Goal: Information Seeking & Learning: Compare options

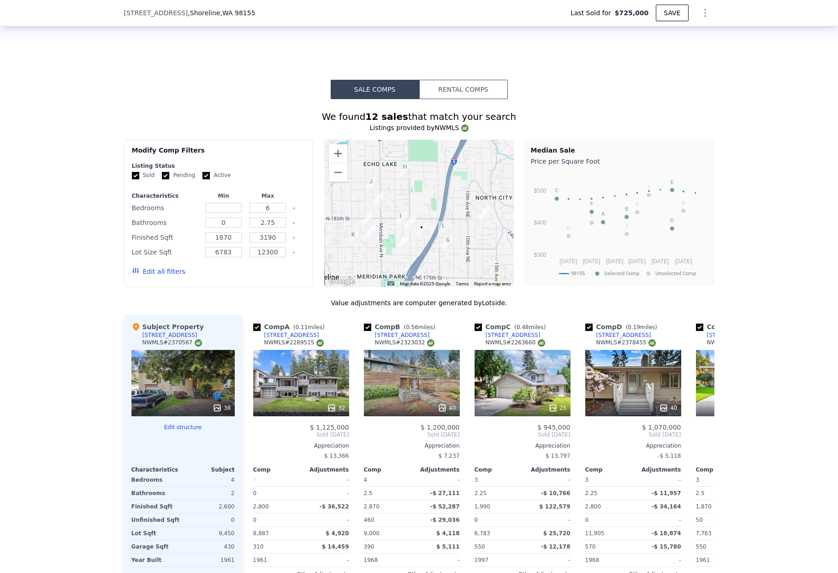
scroll to position [685, 0]
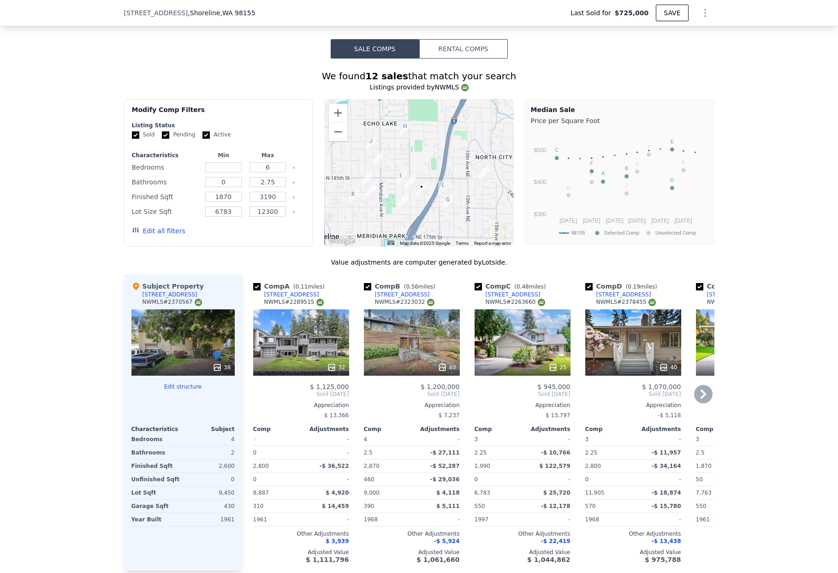
click at [262, 340] on div "32" at bounding box center [301, 343] width 96 height 66
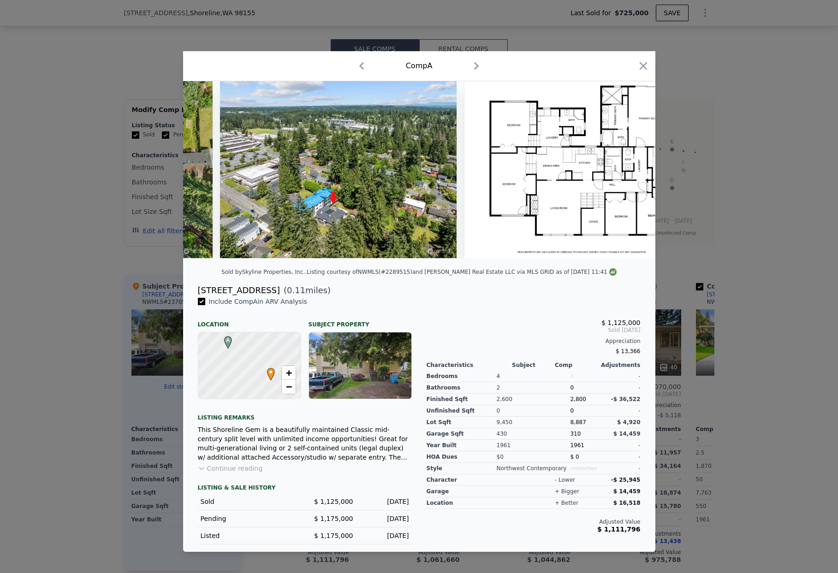
scroll to position [0, 8038]
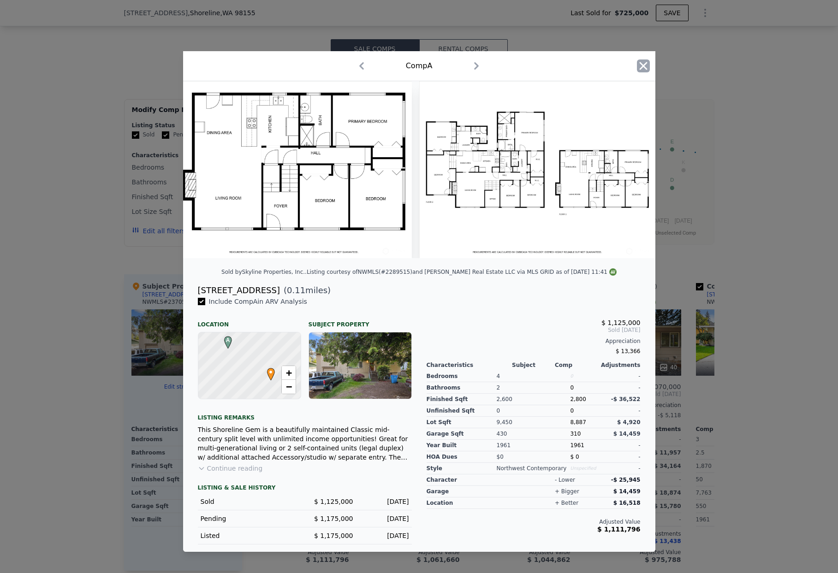
click at [641, 65] on icon "button" at bounding box center [643, 66] width 8 height 8
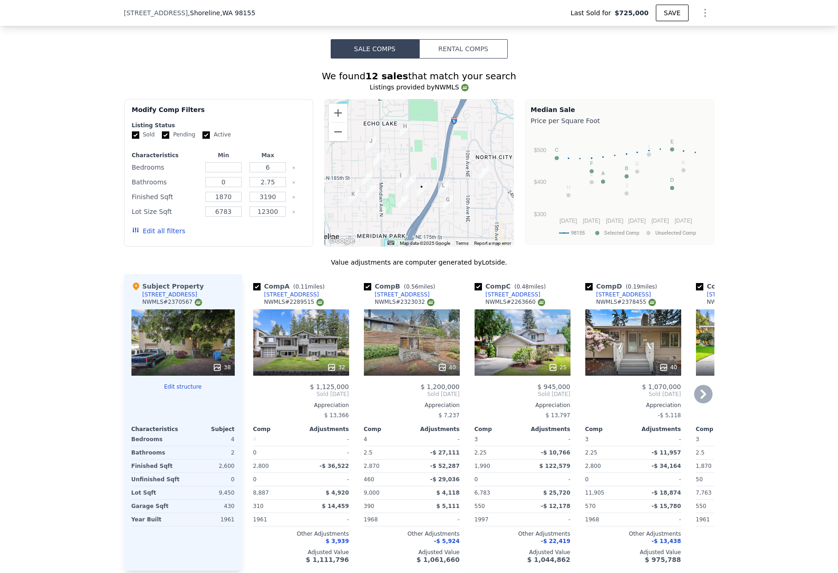
scroll to position [821, 0]
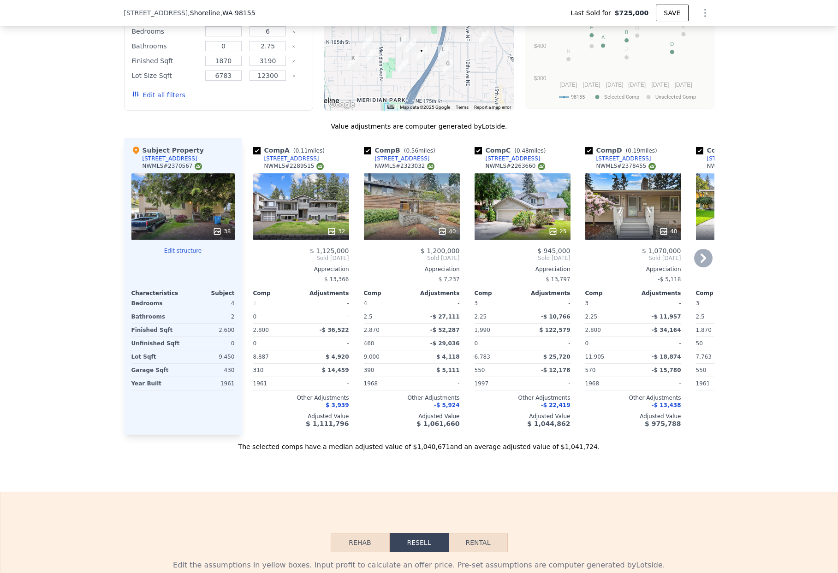
click at [394, 196] on div "40" at bounding box center [412, 206] width 96 height 66
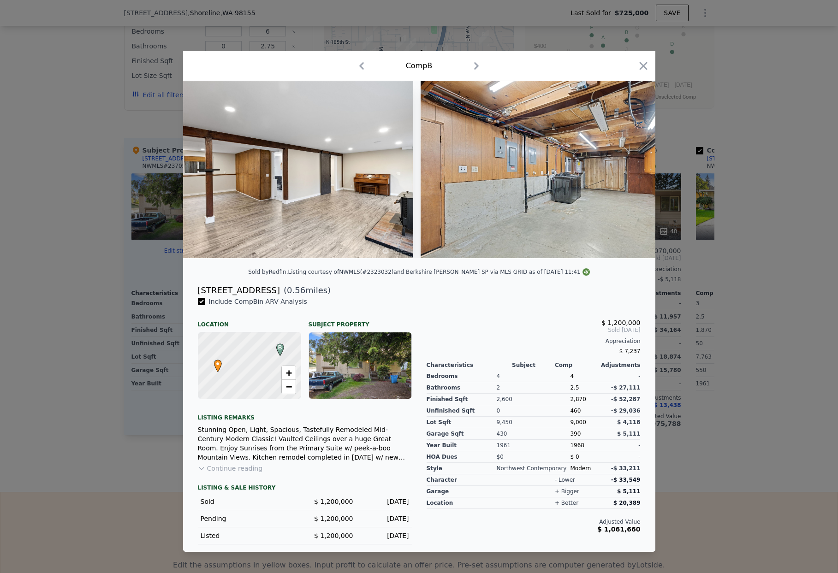
scroll to position [0, 10481]
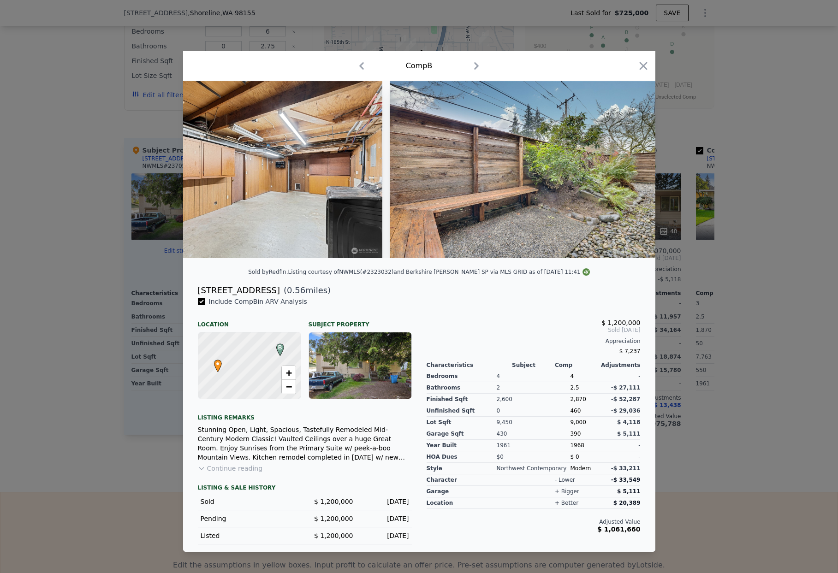
click at [723, 80] on div at bounding box center [419, 286] width 838 height 573
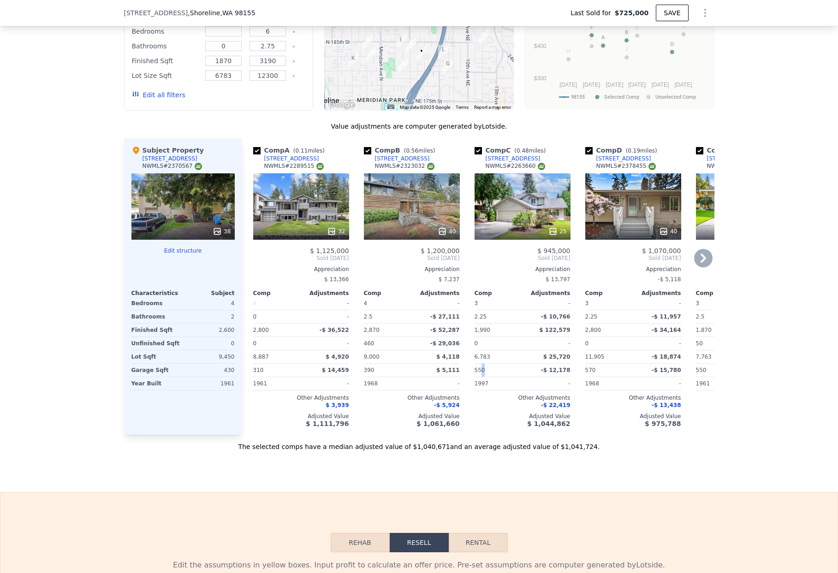
drag, startPoint x: 480, startPoint y: 373, endPoint x: 488, endPoint y: 379, distance: 10.6
click at [488, 377] on div "550" at bounding box center [498, 370] width 46 height 13
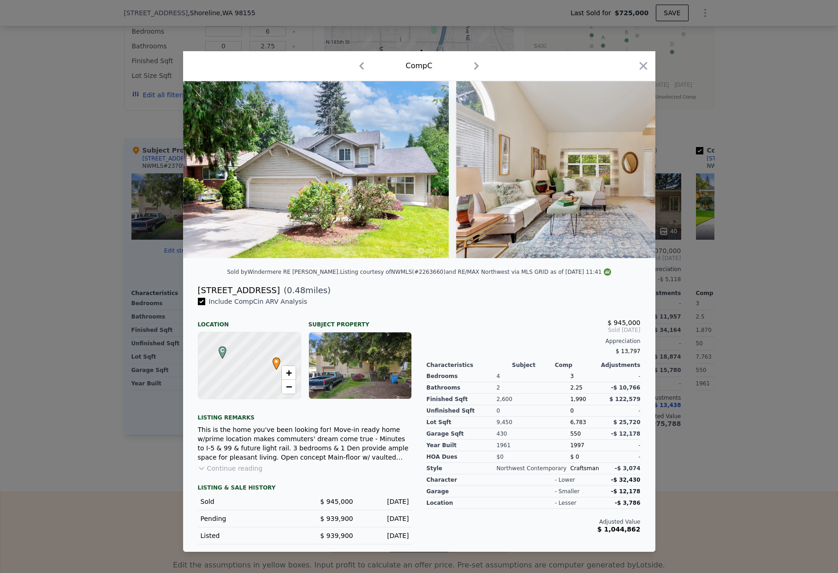
click at [731, 226] on div at bounding box center [419, 286] width 838 height 573
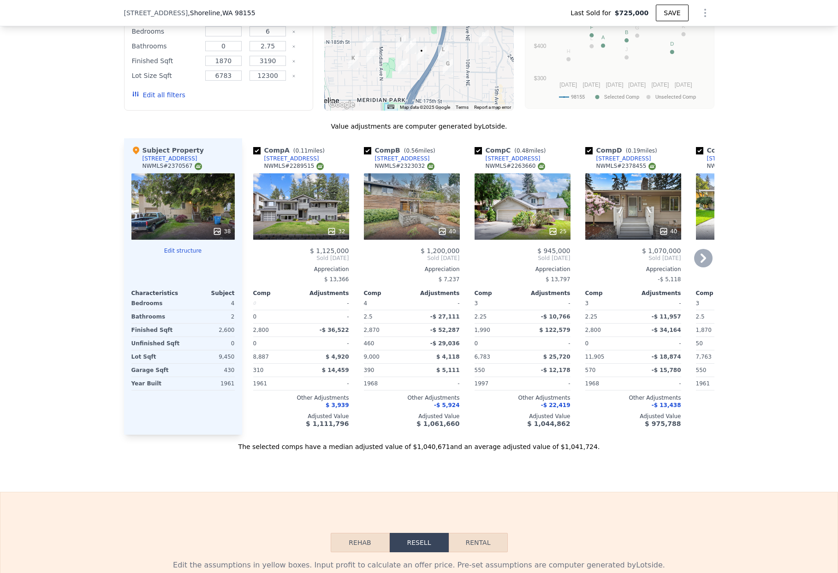
click at [701, 262] on icon at bounding box center [703, 258] width 18 height 18
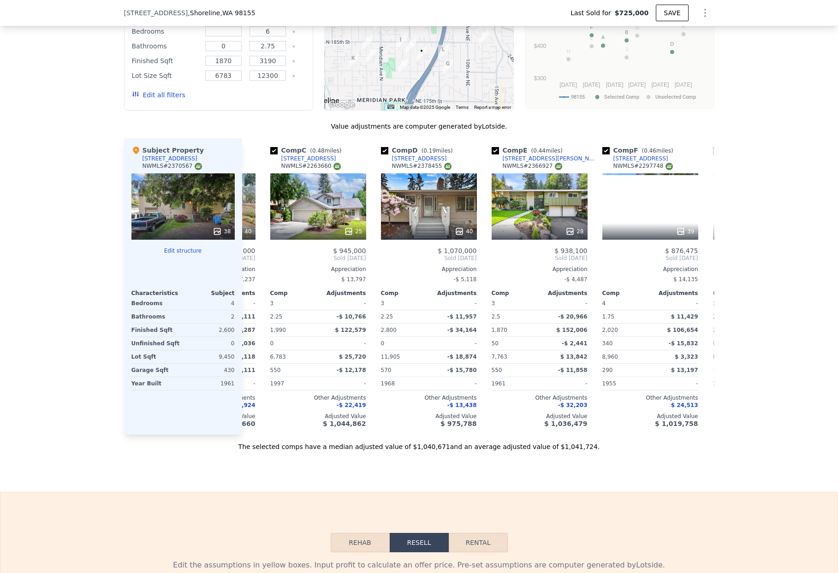
scroll to position [0, 221]
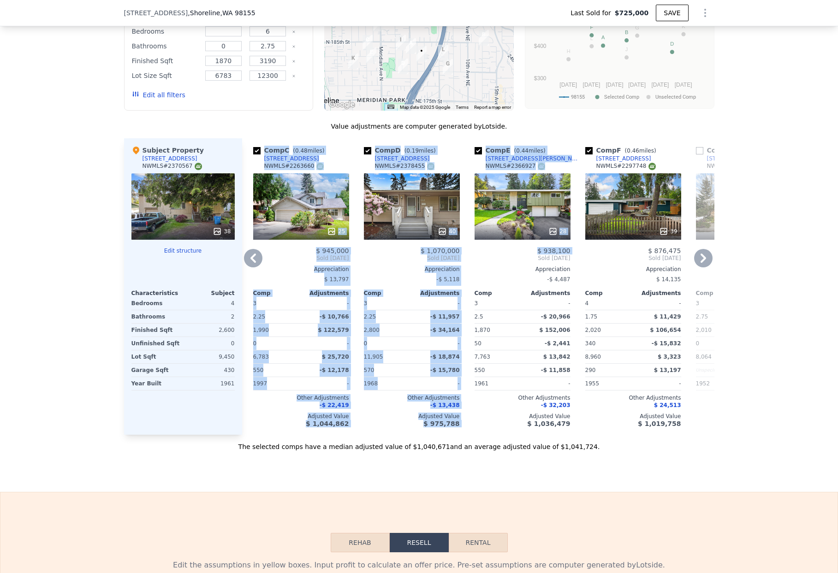
drag, startPoint x: 686, startPoint y: 262, endPoint x: 703, endPoint y: 262, distance: 16.1
click at [703, 262] on div "Comp A ( 0.11 miles) [STREET_ADDRESS] 32 $ 1,125,000 Sold [DATE] Appreciation $…" at bounding box center [478, 286] width 472 height 297
click at [703, 262] on icon at bounding box center [703, 258] width 18 height 18
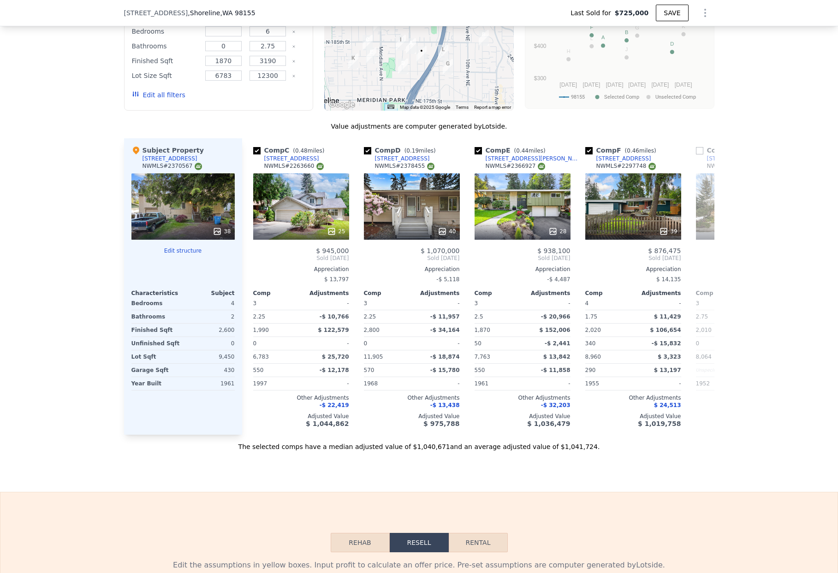
scroll to position [0, 443]
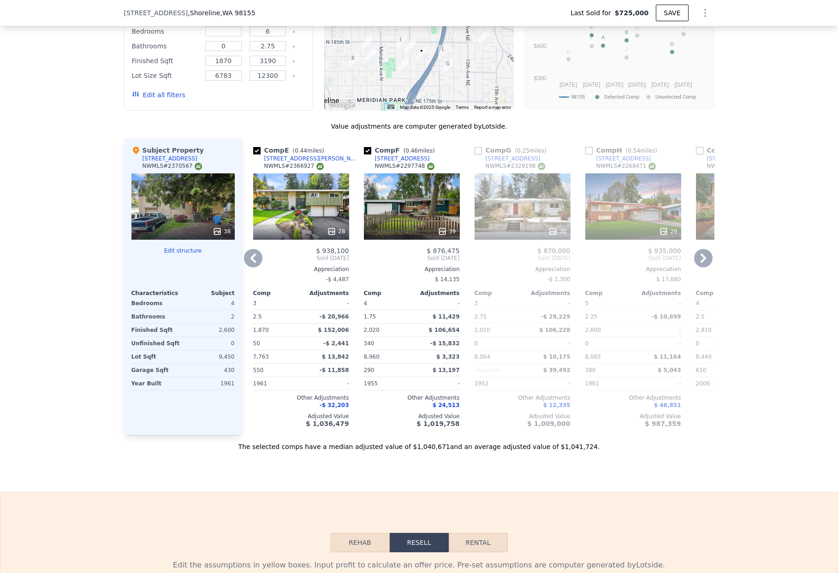
click at [642, 215] on div "29" at bounding box center [633, 206] width 96 height 66
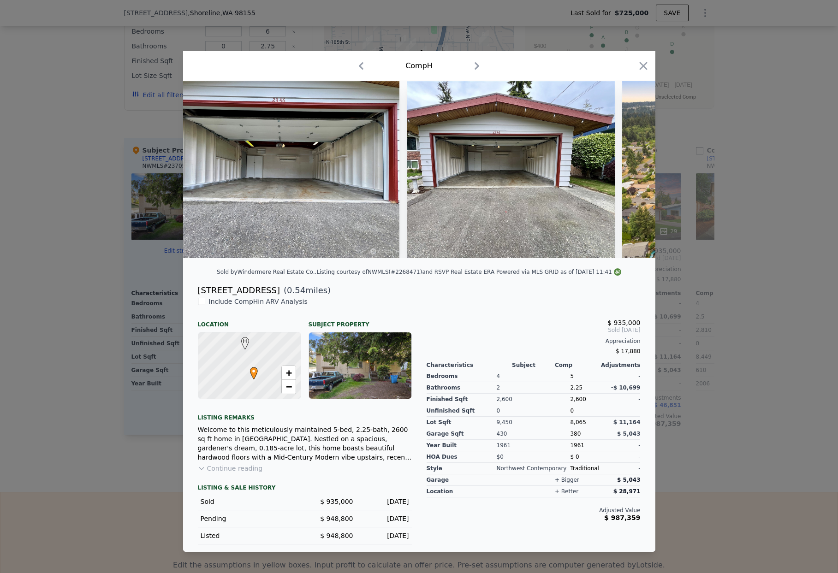
scroll to position [0, 7344]
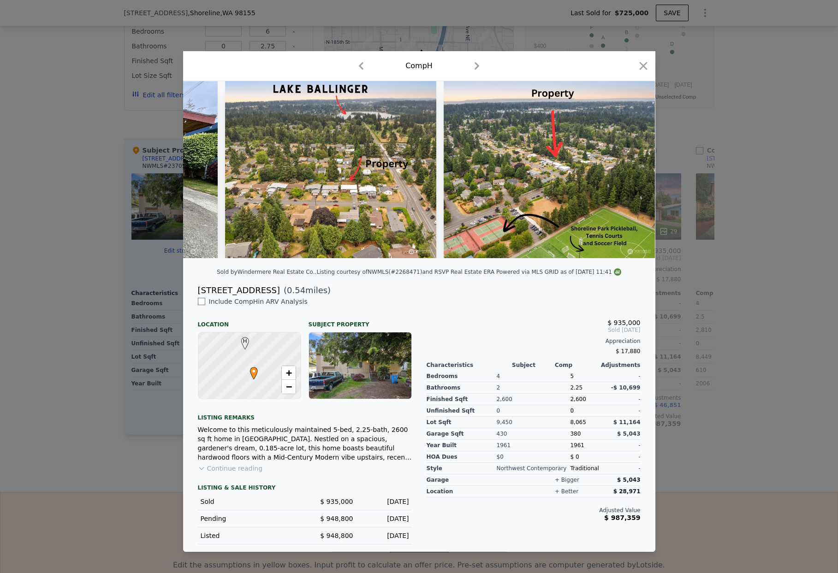
click at [776, 81] on div at bounding box center [419, 286] width 838 height 573
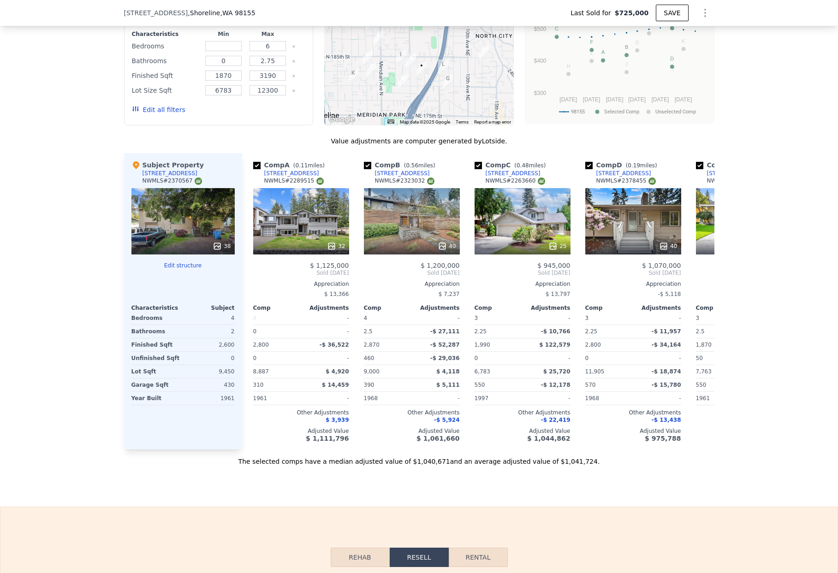
scroll to position [712, 0]
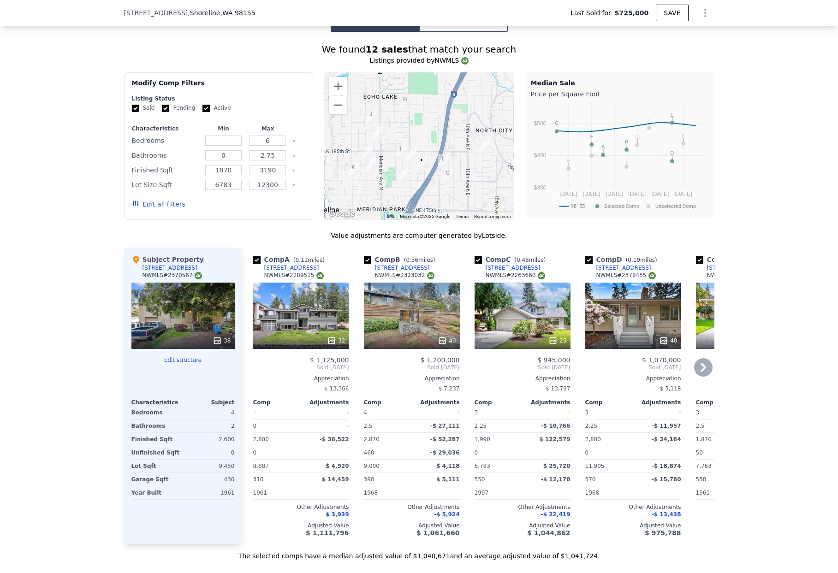
click at [630, 336] on div "40" at bounding box center [633, 316] width 96 height 66
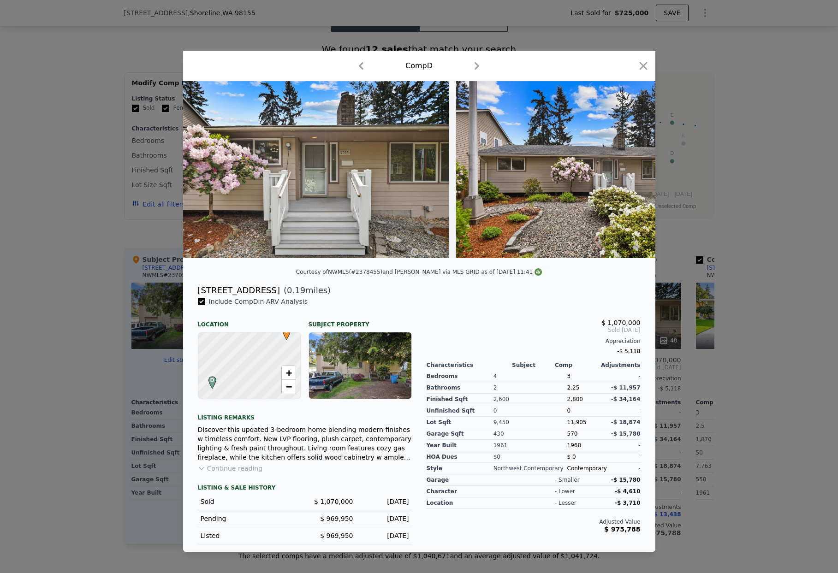
scroll to position [0, 454]
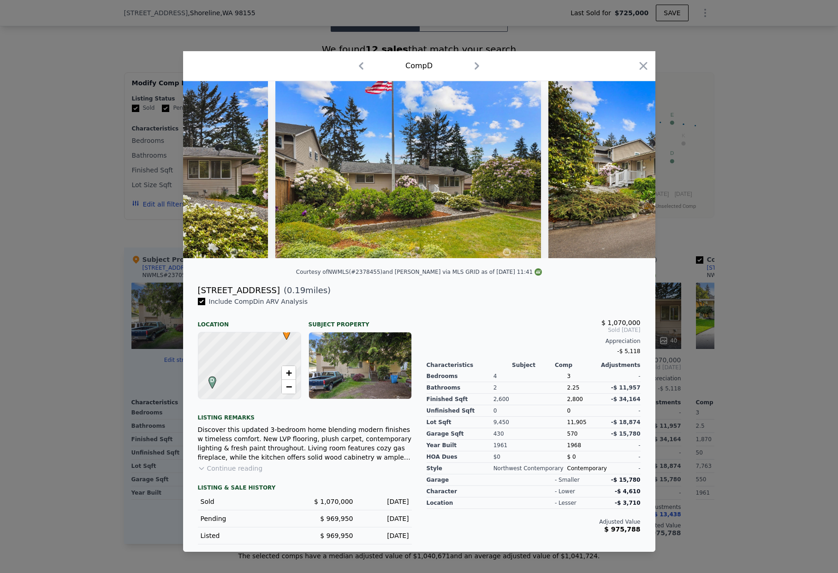
drag, startPoint x: 217, startPoint y: 262, endPoint x: 242, endPoint y: 262, distance: 24.9
click at [242, 262] on div at bounding box center [419, 173] width 472 height 185
click at [263, 262] on div at bounding box center [419, 173] width 472 height 185
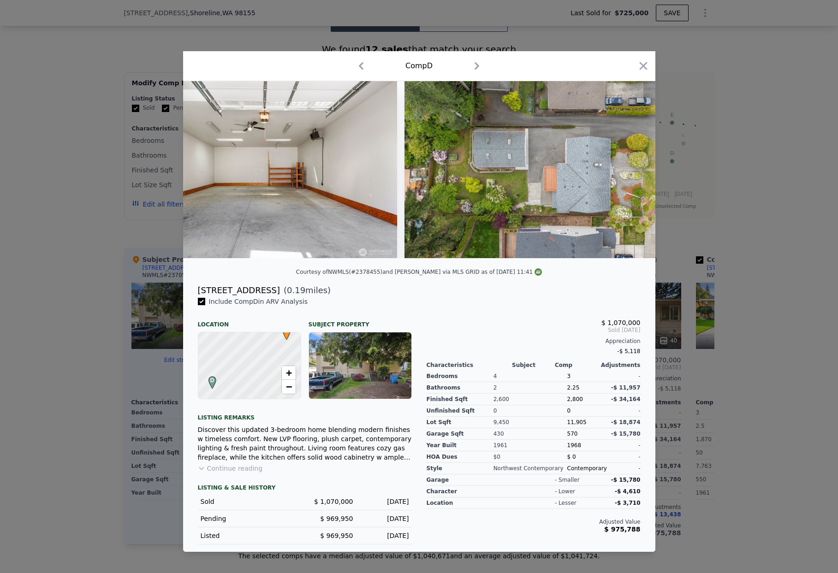
scroll to position [0, 10545]
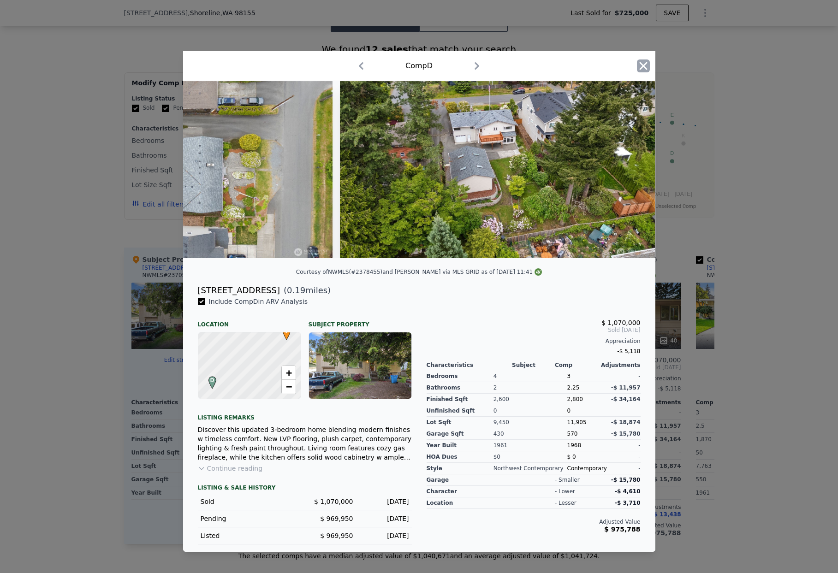
click at [640, 62] on icon "button" at bounding box center [643, 66] width 13 height 13
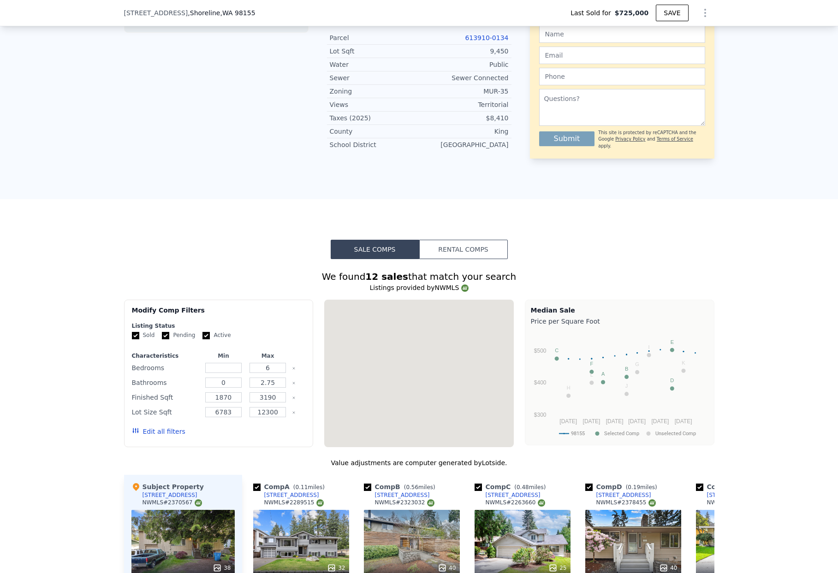
type input "$ 1,045,000"
type input "$ 181,505"
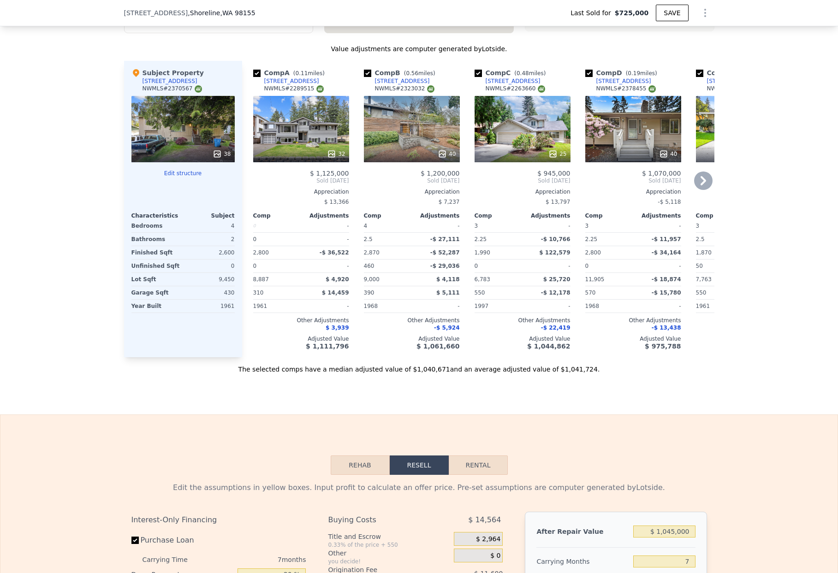
scroll to position [832, 0]
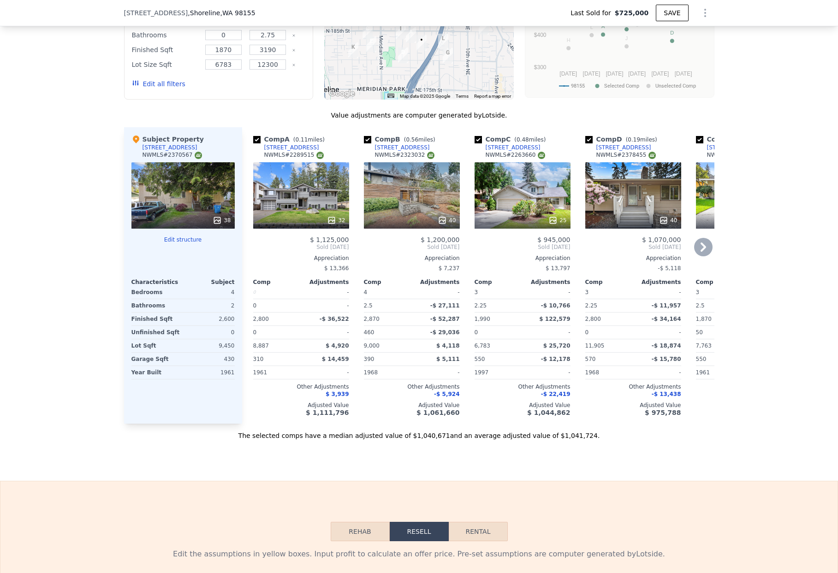
click at [312, 222] on div at bounding box center [301, 220] width 96 height 17
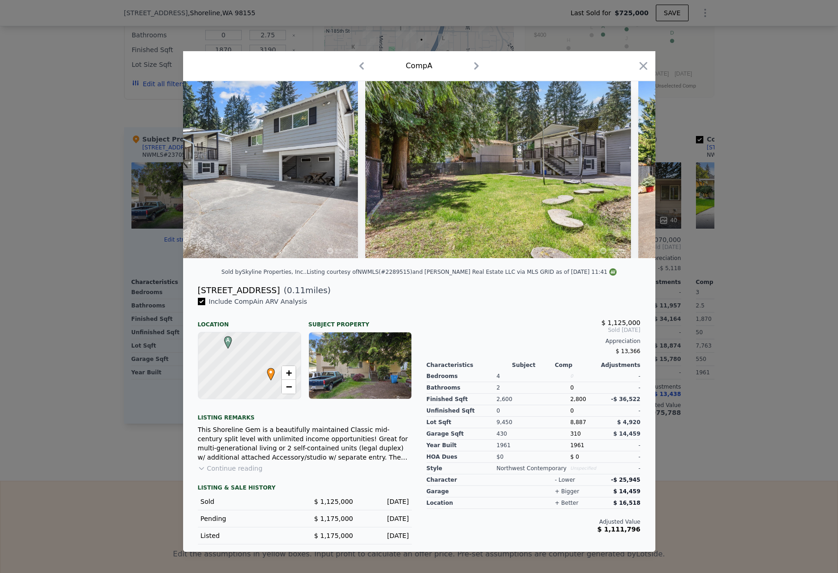
scroll to position [0, 615]
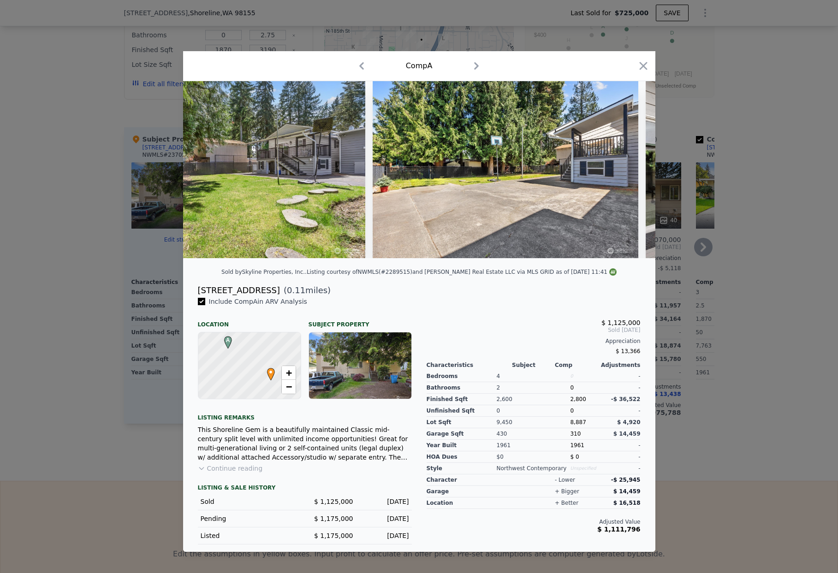
click at [708, 203] on div at bounding box center [419, 286] width 838 height 573
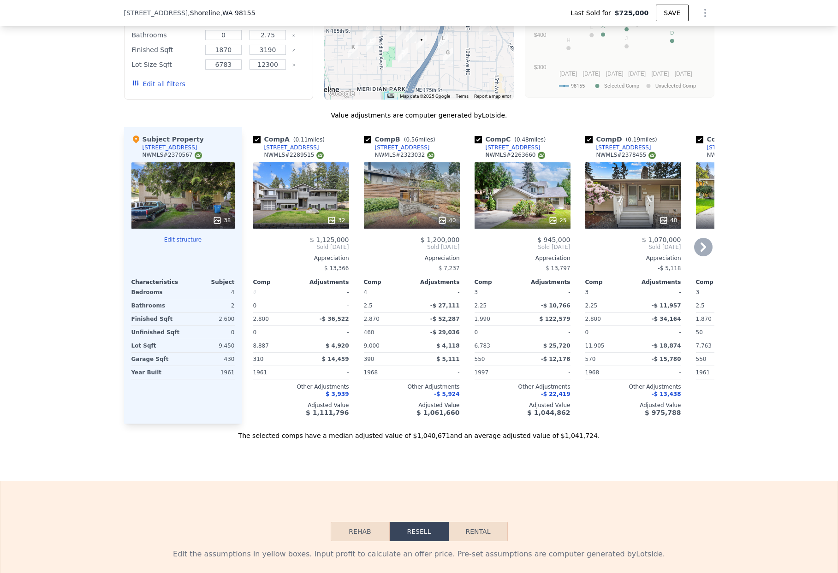
click at [410, 200] on div "40" at bounding box center [412, 195] width 96 height 66
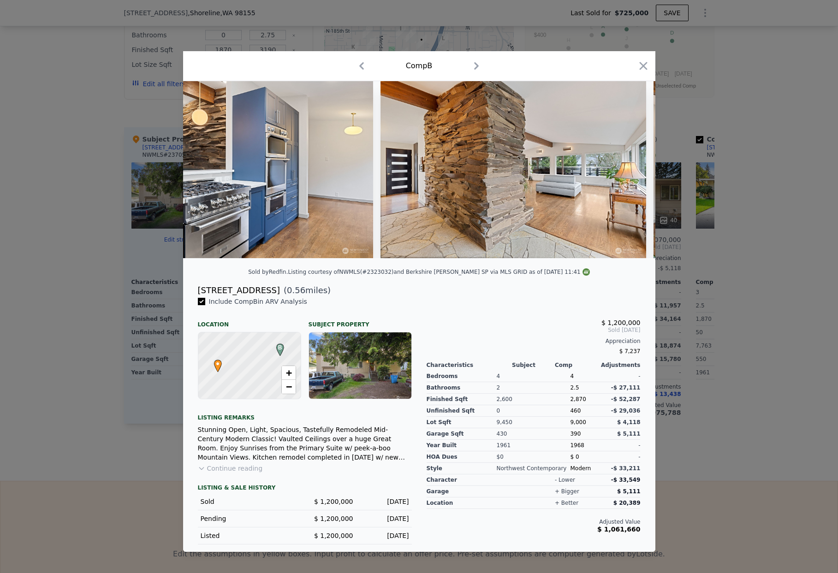
scroll to position [0, 4856]
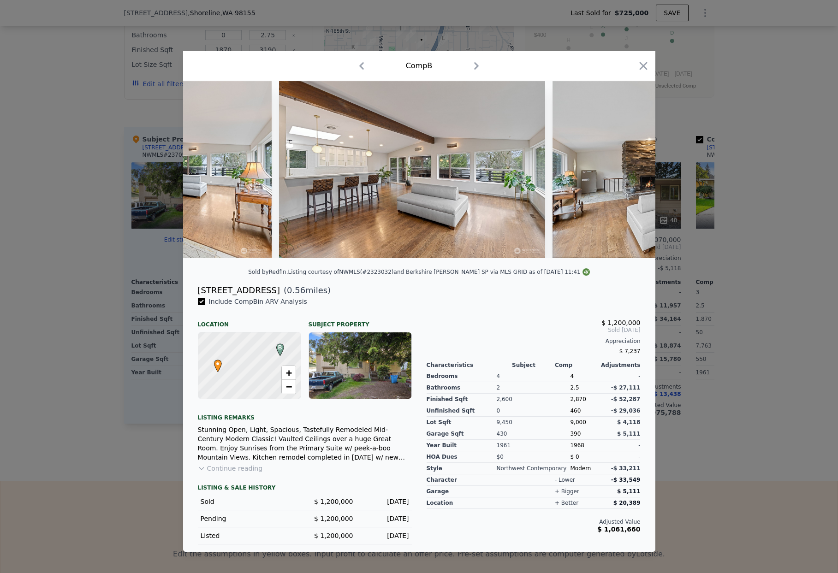
click at [813, 149] on div at bounding box center [419, 286] width 838 height 573
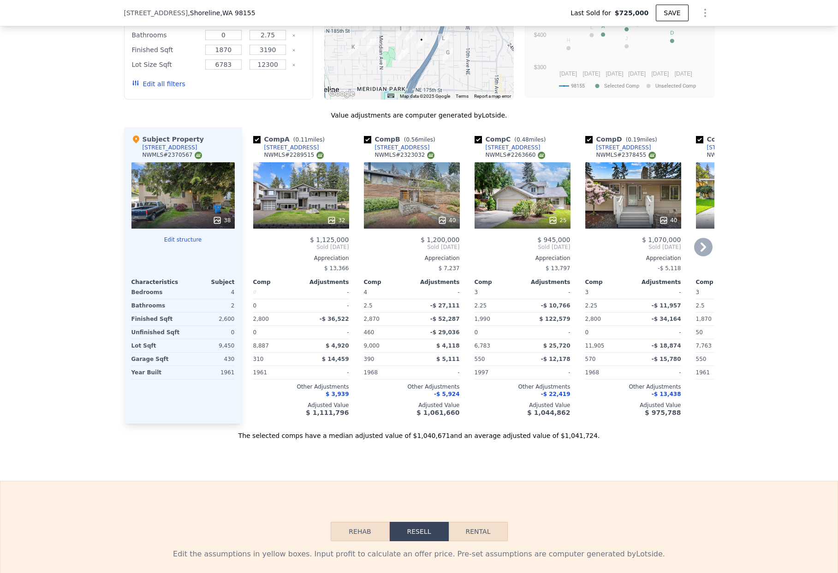
scroll to position [763, 0]
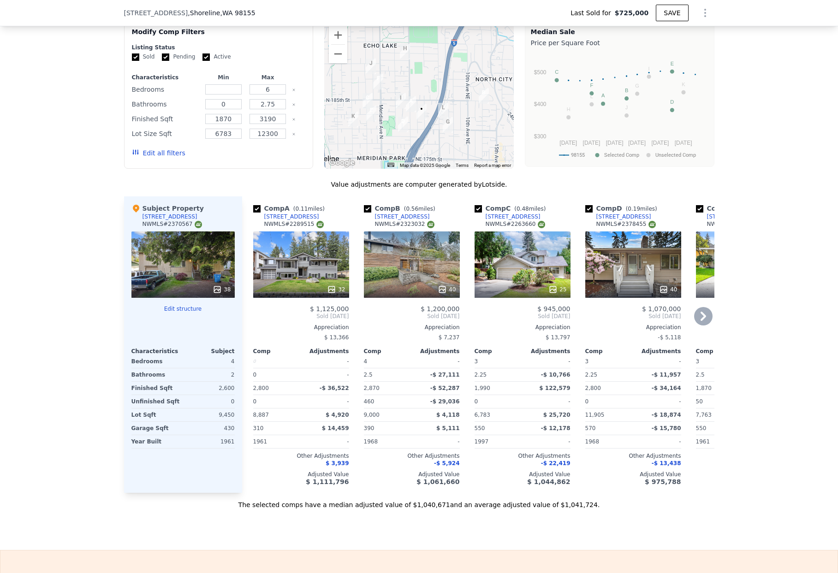
click at [618, 273] on div "40" at bounding box center [633, 265] width 96 height 66
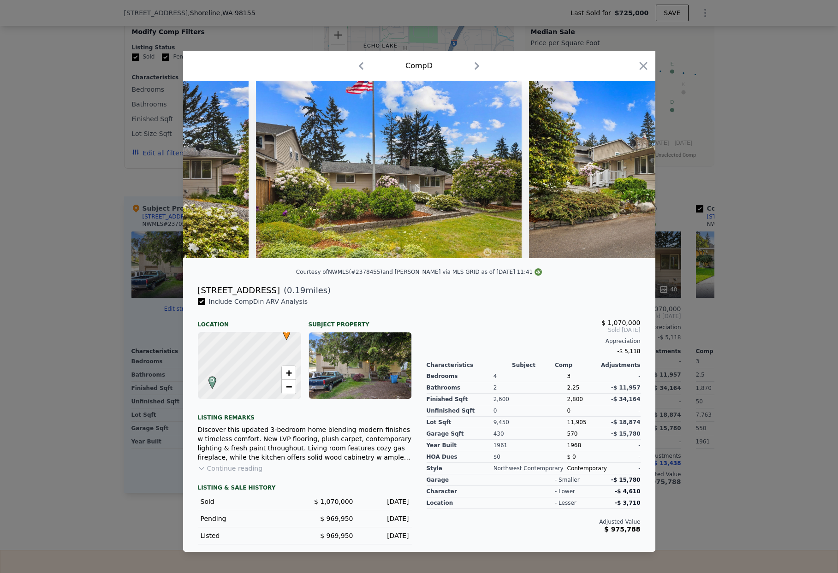
scroll to position [0, 602]
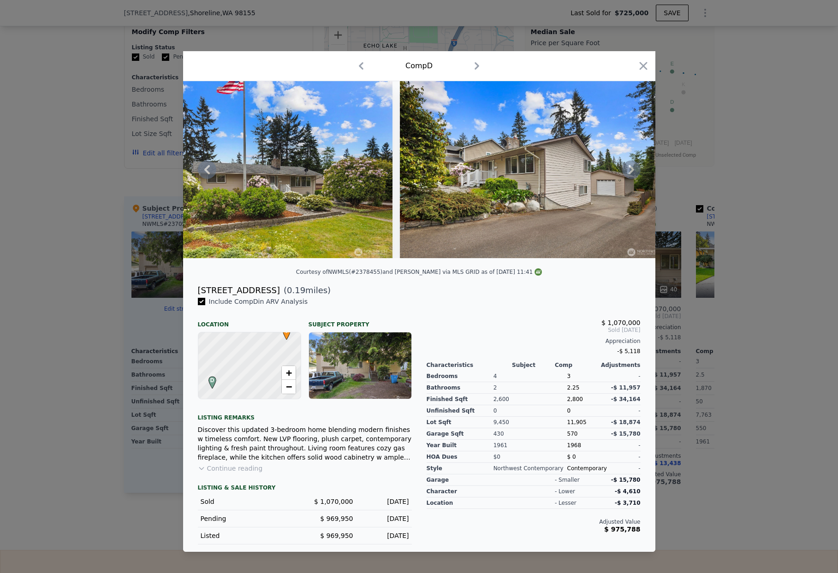
click at [306, 217] on img at bounding box center [260, 169] width 266 height 177
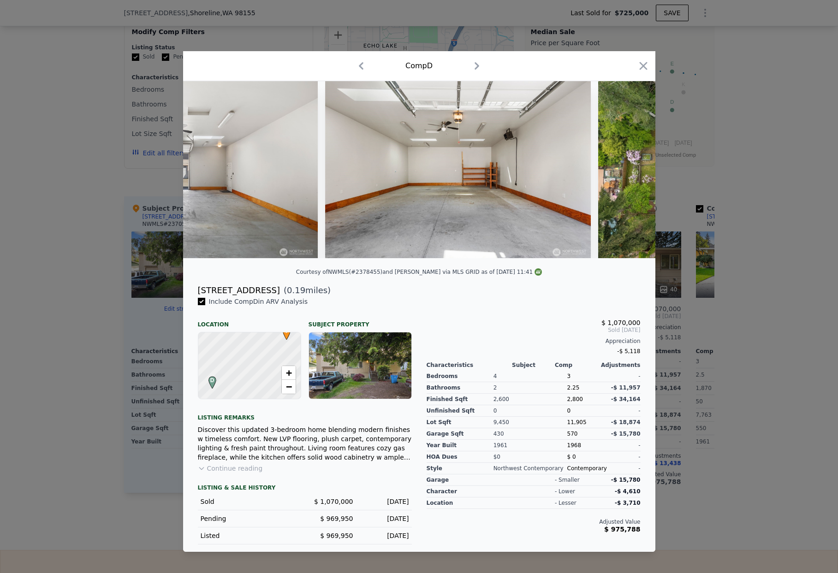
scroll to position [0, 10470]
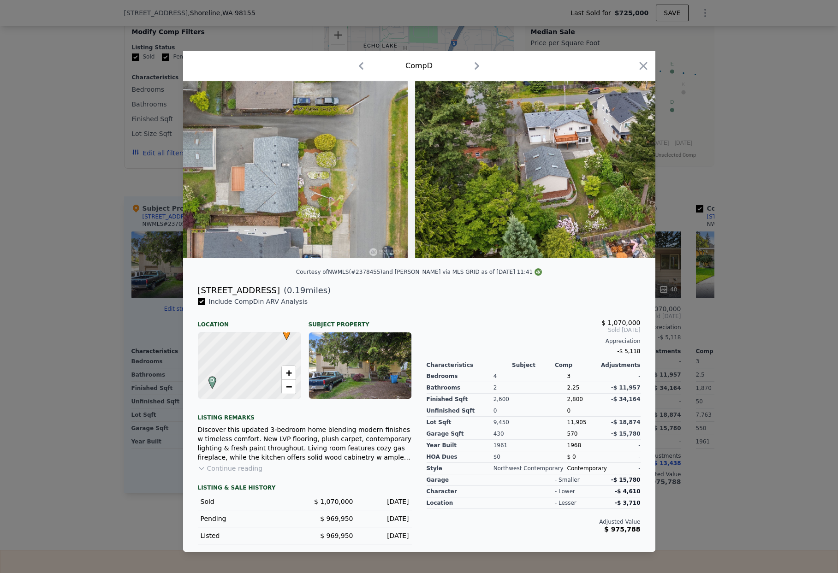
click at [760, 340] on div at bounding box center [419, 286] width 838 height 573
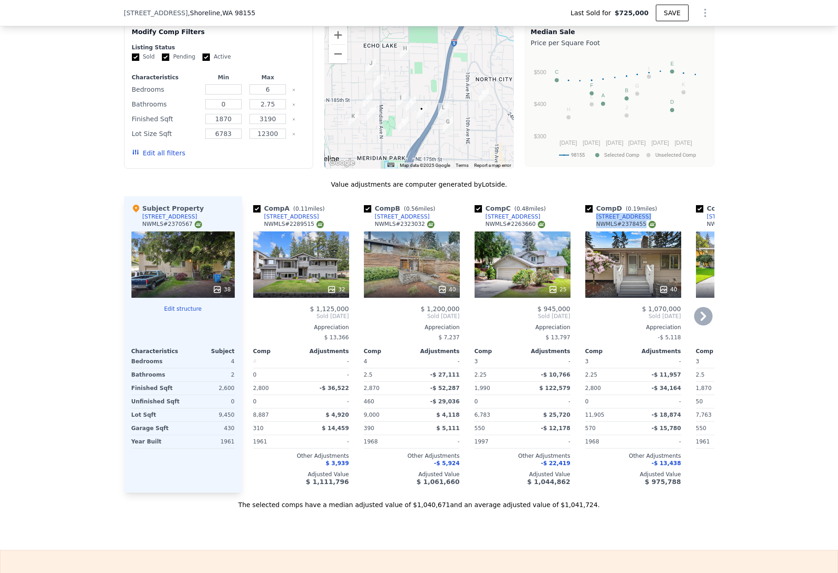
drag, startPoint x: 642, startPoint y: 234, endPoint x: 594, endPoint y: 223, distance: 48.9
click at [594, 223] on div "Comp D ( 0.19 miles) [STREET_ADDRESS] # 2378455" at bounding box center [633, 218] width 96 height 28
click at [701, 321] on icon at bounding box center [704, 316] width 6 height 9
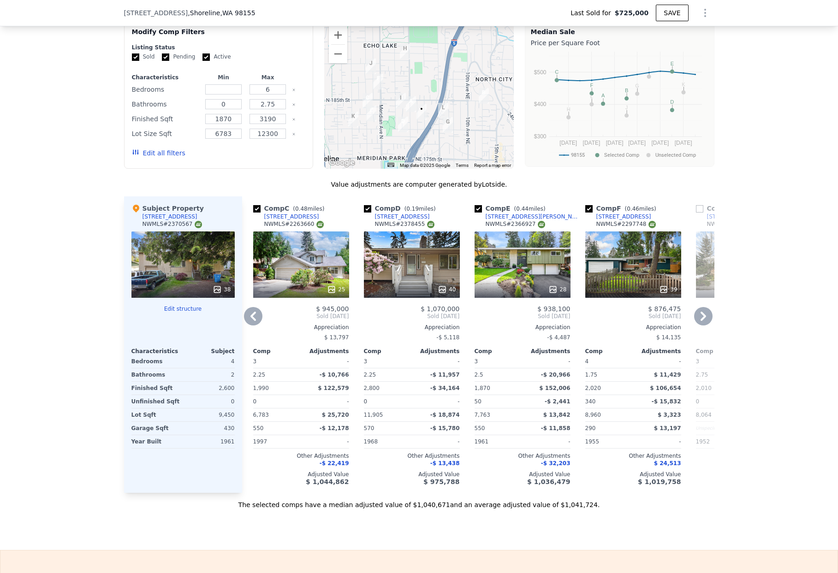
click at [248, 321] on icon at bounding box center [253, 316] width 18 height 18
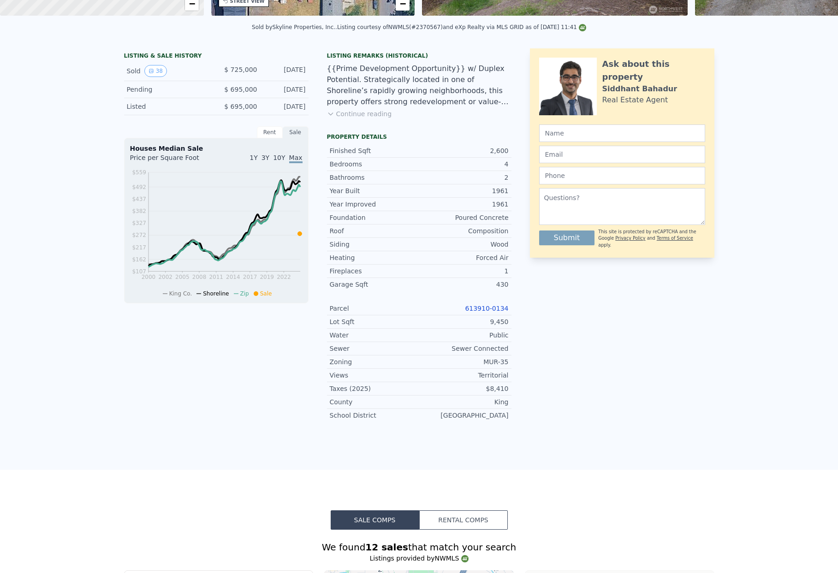
scroll to position [0, 0]
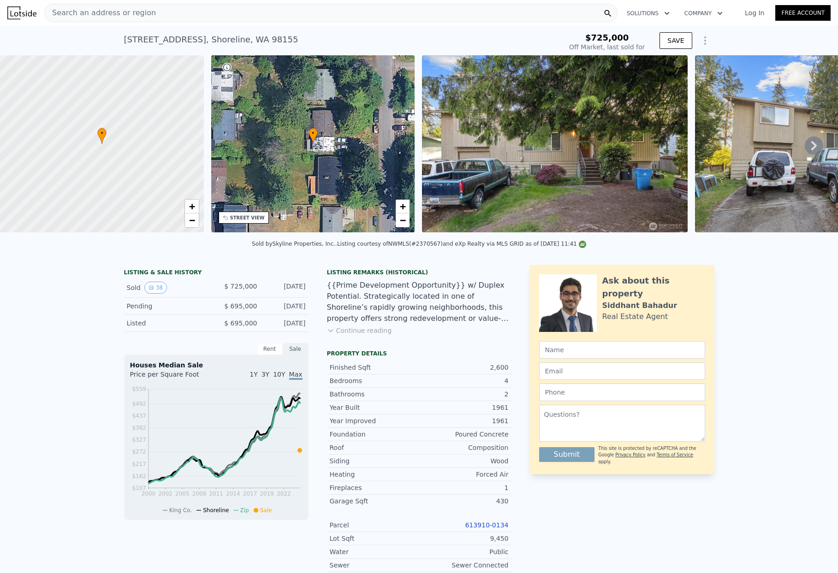
click at [230, 13] on div "Search an address or region" at bounding box center [330, 13] width 573 height 18
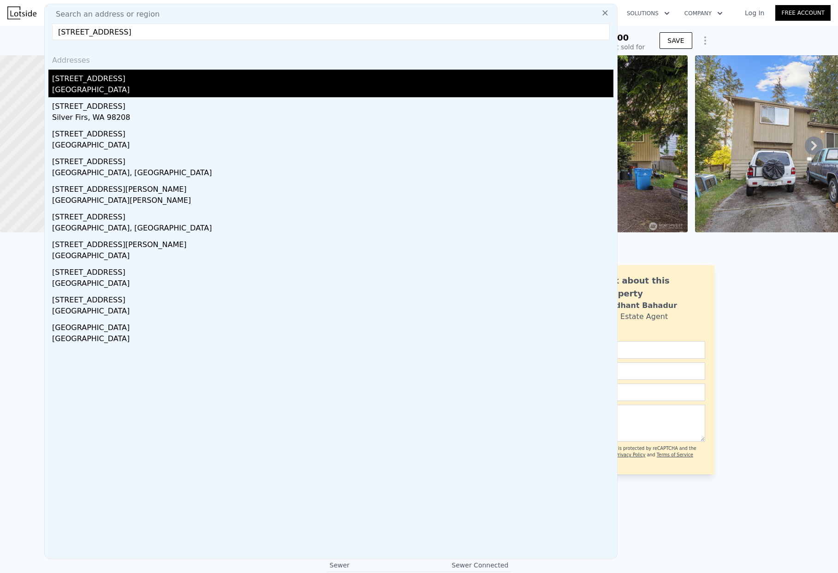
type input "[STREET_ADDRESS]"
click at [222, 85] on div "[GEOGRAPHIC_DATA]" at bounding box center [332, 90] width 561 height 13
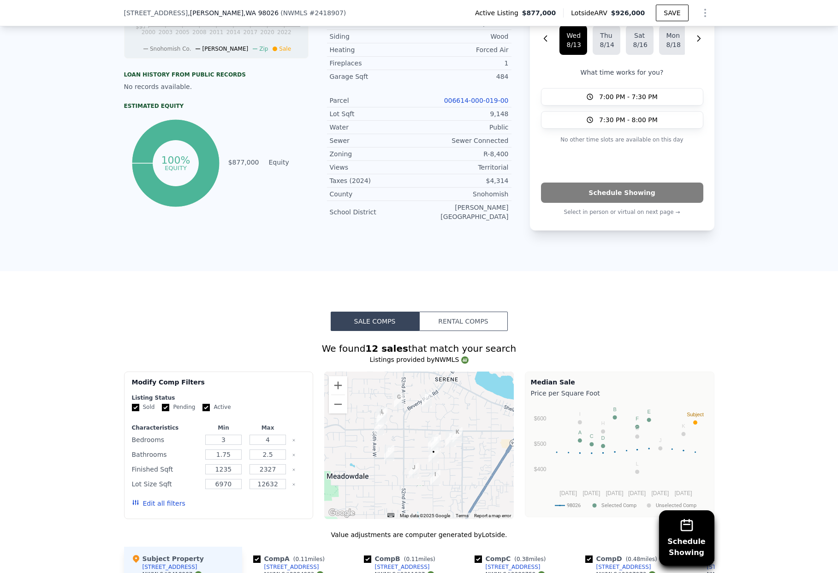
scroll to position [708, 0]
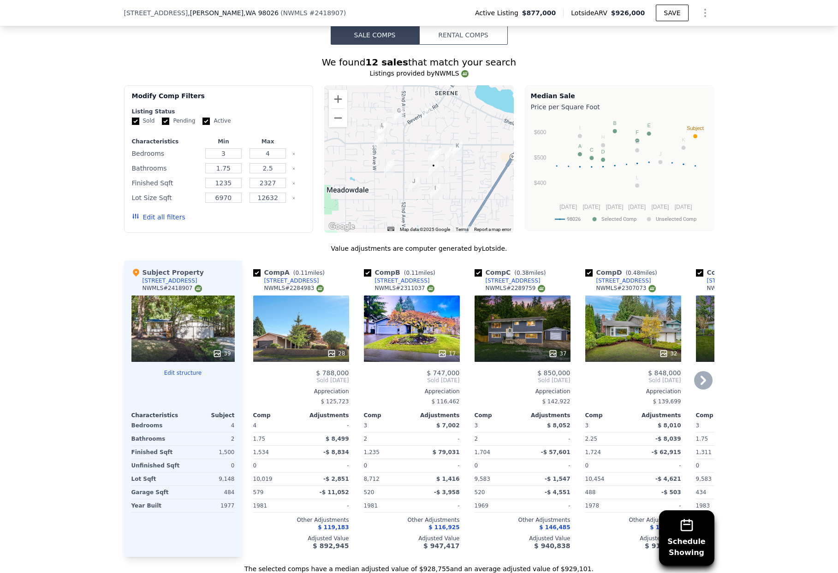
click at [698, 384] on icon at bounding box center [703, 380] width 18 height 18
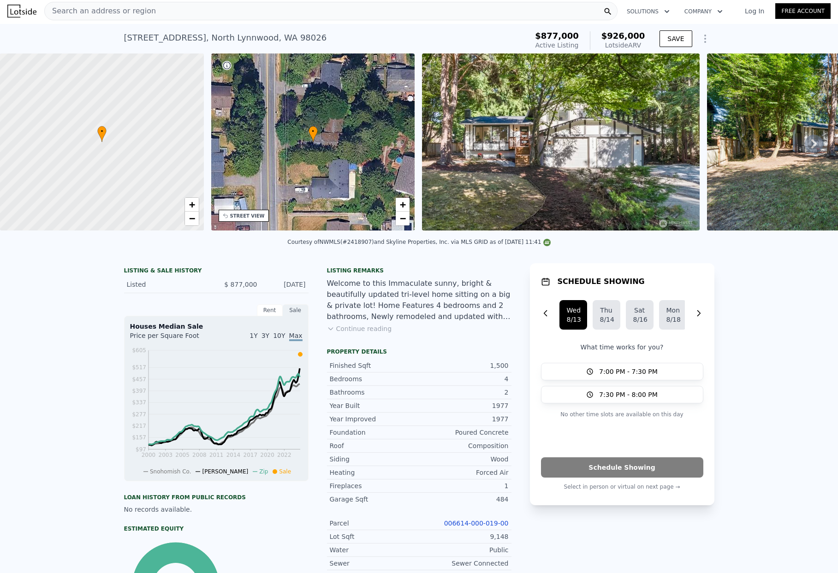
scroll to position [0, 0]
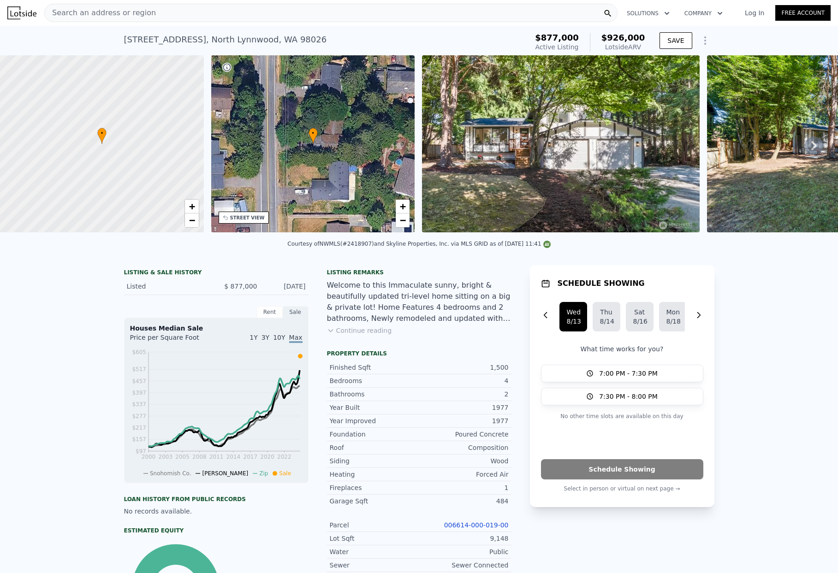
click at [669, 2] on div "Search an address or region Solutions Company Open main menu Log In Free Account" at bounding box center [418, 13] width 823 height 22
drag, startPoint x: 355, startPoint y: 88, endPoint x: 524, endPoint y: 338, distance: 302.3
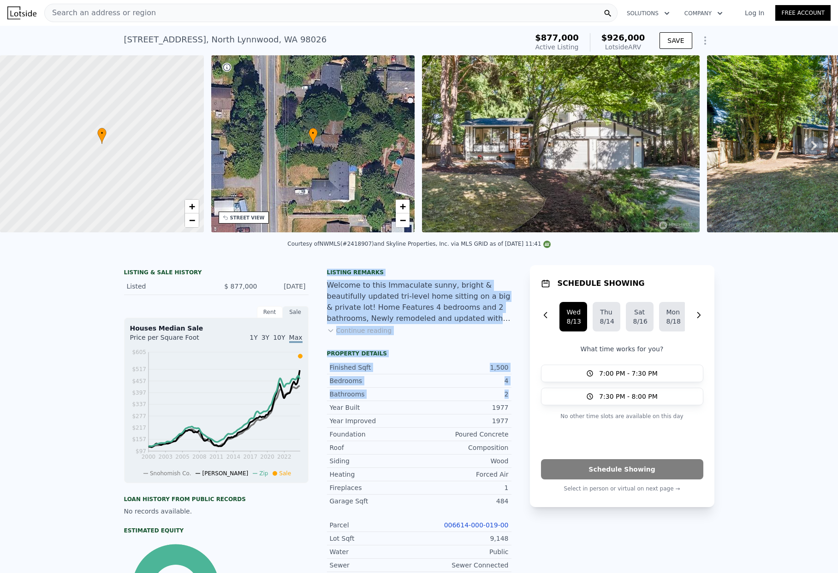
drag, startPoint x: 503, startPoint y: 405, endPoint x: 373, endPoint y: 247, distance: 205.1
drag, startPoint x: 488, startPoint y: 452, endPoint x: 351, endPoint y: 249, distance: 245.4
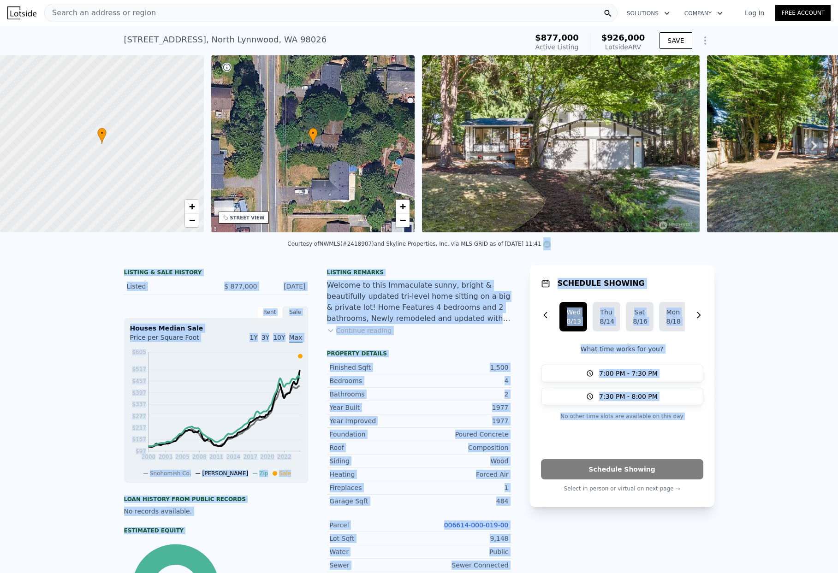
drag, startPoint x: 409, startPoint y: 275, endPoint x: 530, endPoint y: 460, distance: 221.2
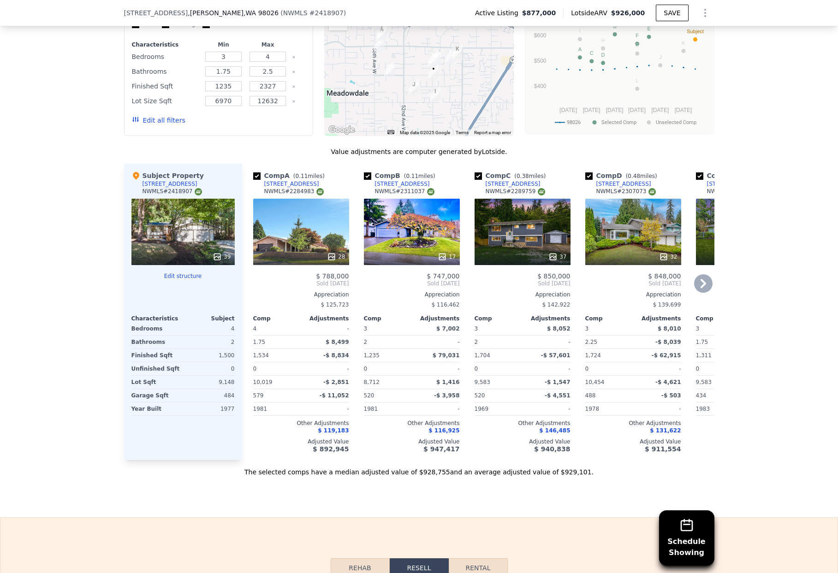
scroll to position [941, 0]
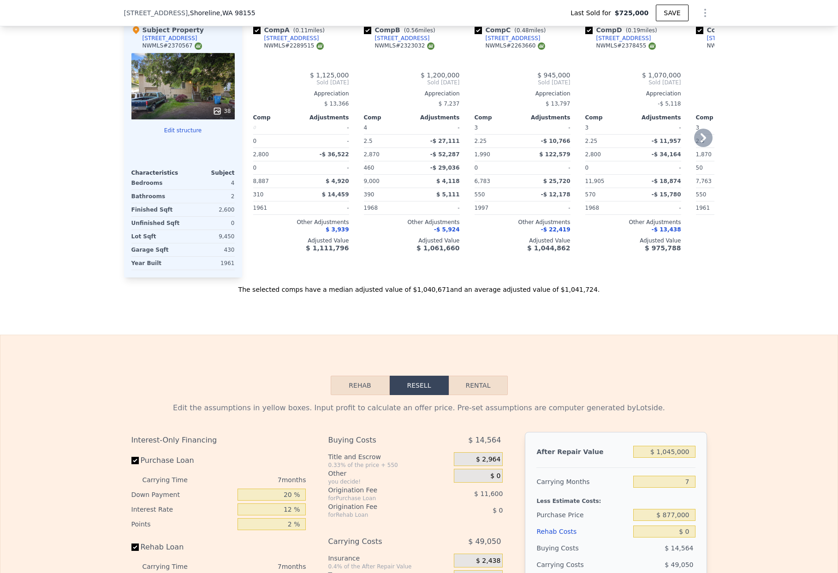
type input "$ 1,045,000"
type input "7"
type input "6"
type input "0"
type input "2.75"
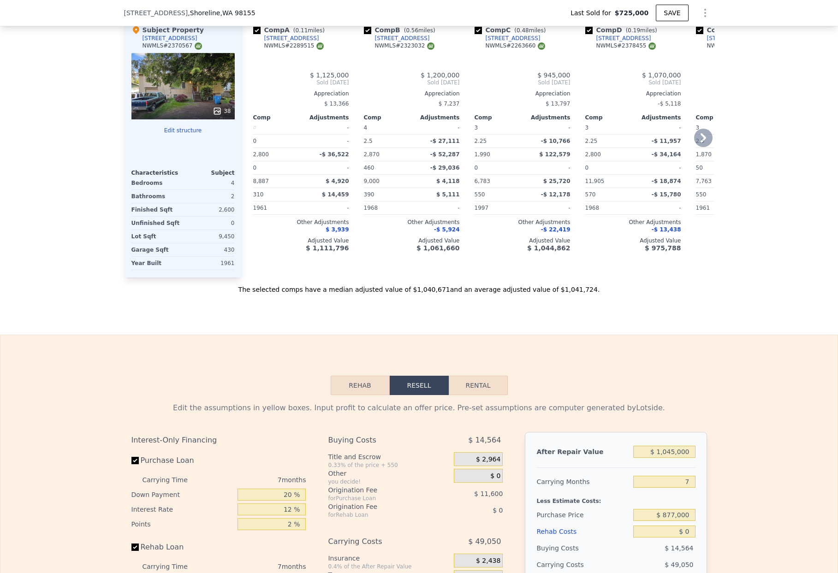
type input "1870"
type input "3190"
type input "6783"
type input "12300"
type input "$ 181,505"
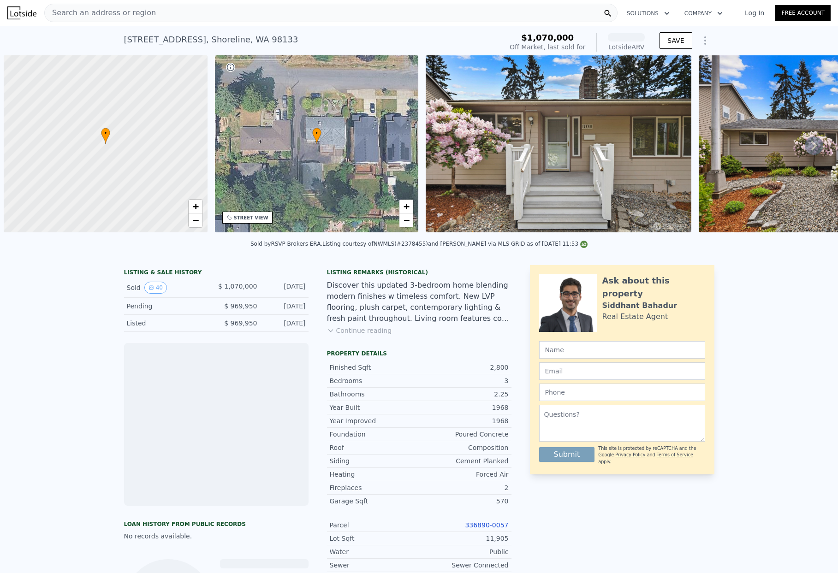
scroll to position [0, 4]
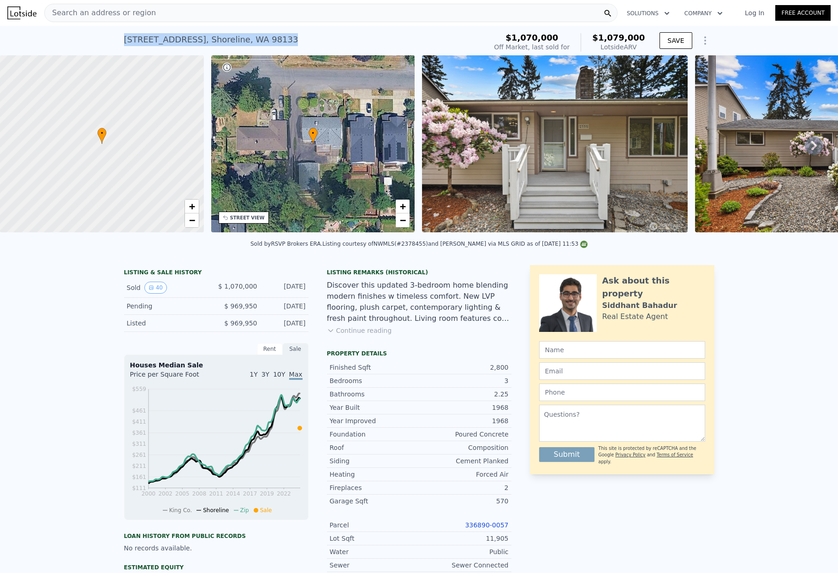
drag, startPoint x: 109, startPoint y: 40, endPoint x: 254, endPoint y: 50, distance: 145.2
click at [254, 50] on div "2335 N 180th St , Shoreline , WA 98133 Sold Jun 2025 for $1.070m (~ARV $1.079m …" at bounding box center [419, 41] width 838 height 30
copy div "2335 N 180th St , Shoreline , WA 98133"
